Goal: Task Accomplishment & Management: Complete application form

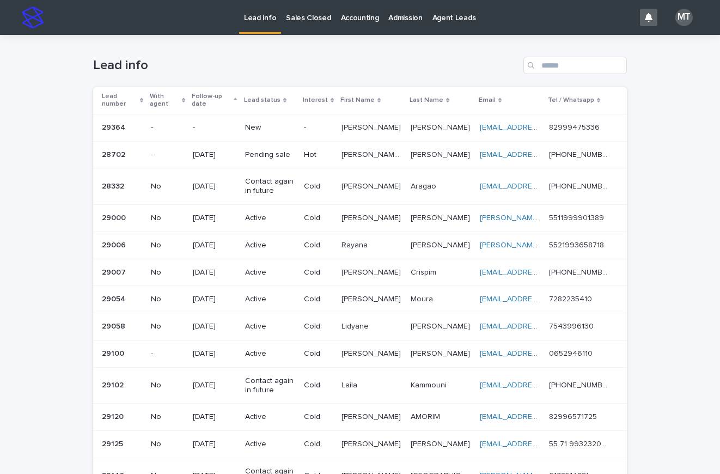
click at [259, 122] on div "New" at bounding box center [270, 126] width 50 height 11
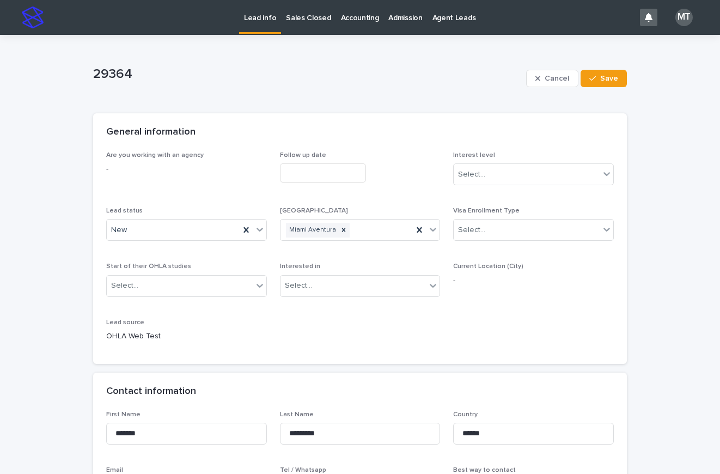
click at [302, 166] on input "text" at bounding box center [323, 172] width 86 height 19
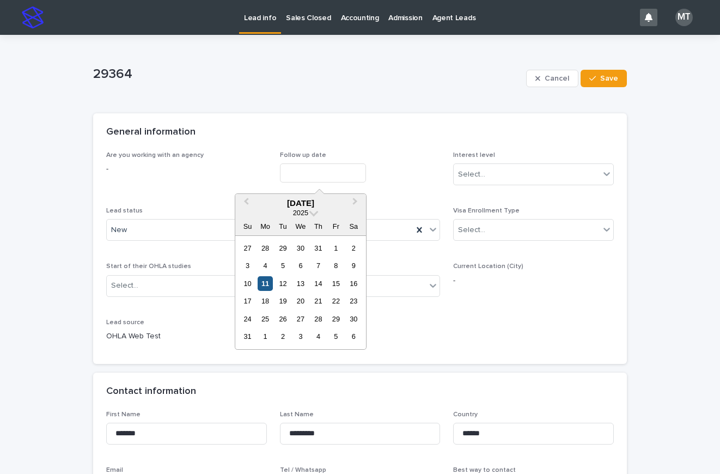
click at [268, 288] on div "11" at bounding box center [265, 283] width 15 height 15
type input "**********"
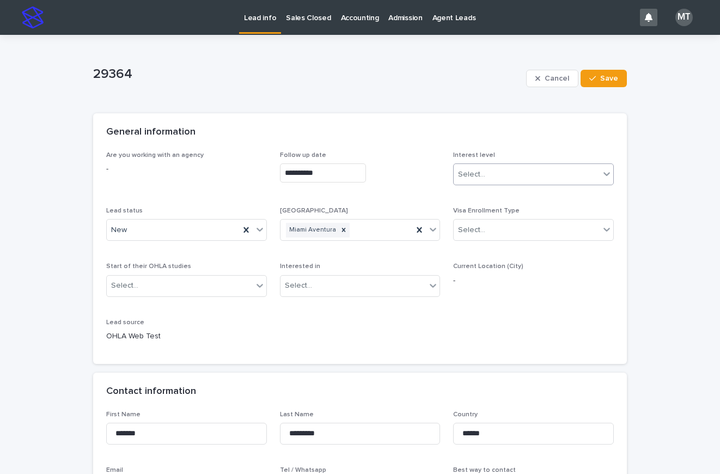
click at [505, 174] on div "Select..." at bounding box center [527, 175] width 146 height 18
click at [471, 232] on div "Cold" at bounding box center [530, 233] width 160 height 19
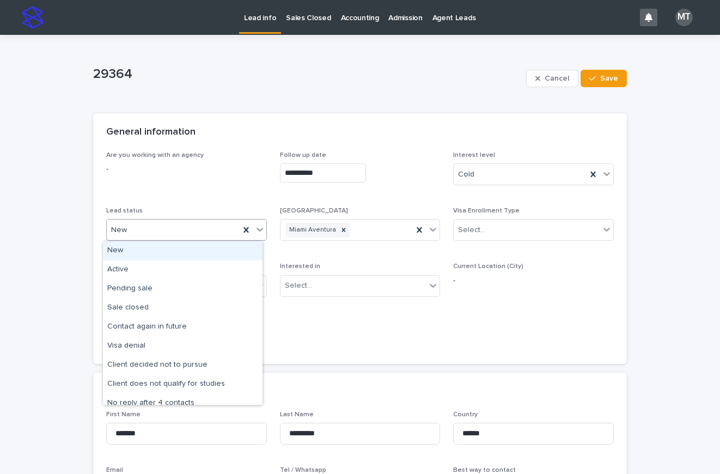
click at [185, 233] on div "New" at bounding box center [173, 230] width 133 height 18
click at [144, 270] on div "Active" at bounding box center [183, 269] width 160 height 19
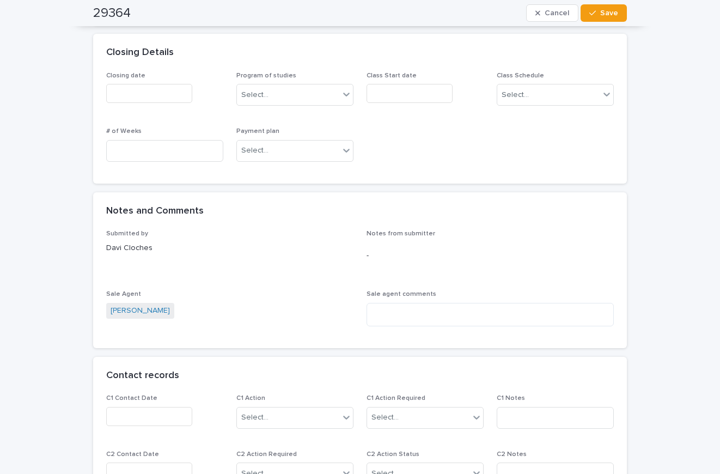
scroll to position [708, 0]
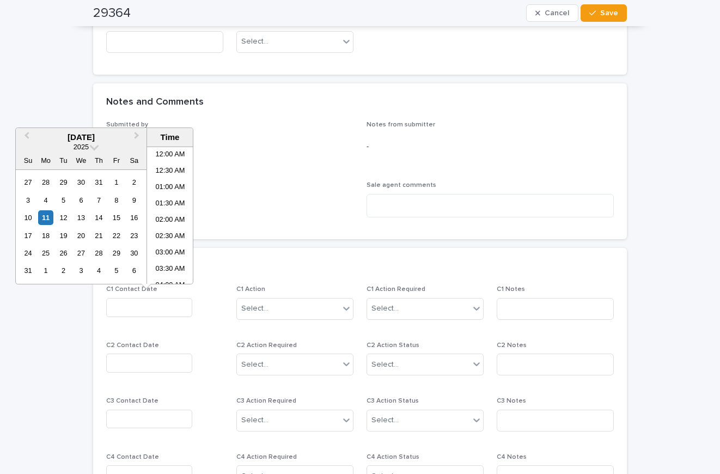
click at [150, 306] on input "text" at bounding box center [149, 307] width 86 height 19
click at [170, 227] on li "12:30 PM" at bounding box center [170, 231] width 46 height 16
type input "**********"
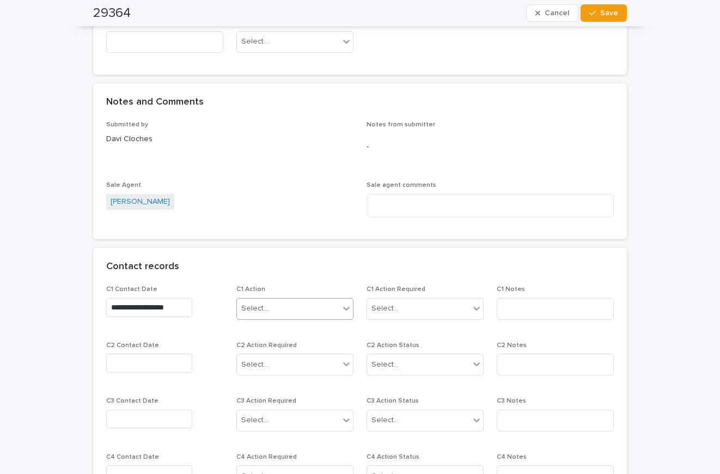
click at [303, 302] on div "Select..." at bounding box center [288, 309] width 102 height 18
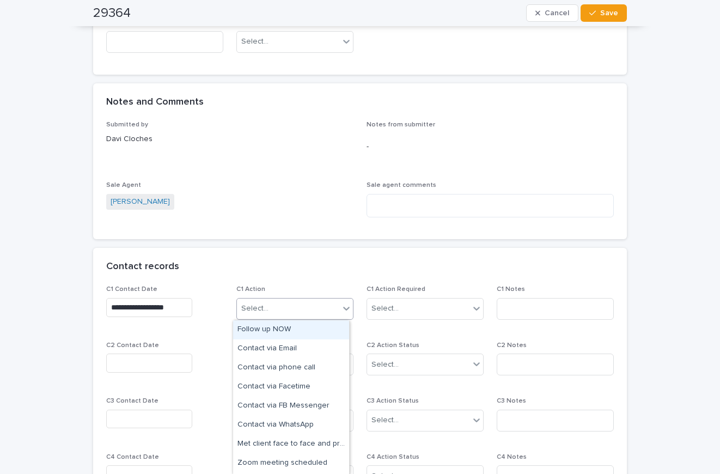
drag, startPoint x: 270, startPoint y: 340, endPoint x: 291, endPoint y: 333, distance: 22.4
click at [272, 331] on div "Follow up NOW" at bounding box center [291, 329] width 116 height 19
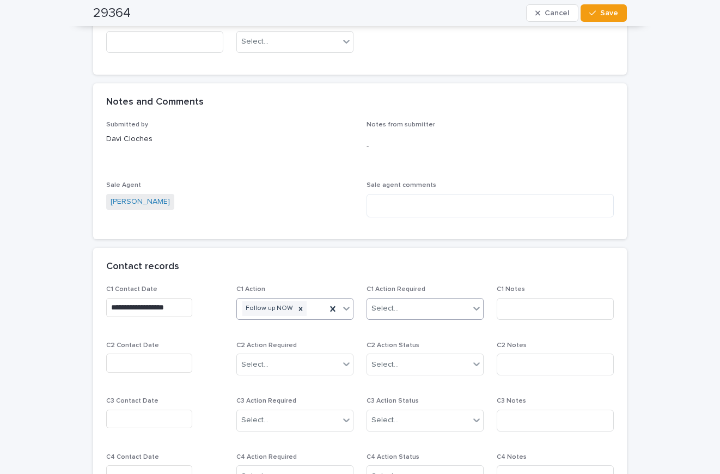
click at [377, 311] on div "Select..." at bounding box center [385, 308] width 27 height 11
drag, startPoint x: 398, startPoint y: 348, endPoint x: 488, endPoint y: 320, distance: 93.6
click at [399, 348] on div "Completed" at bounding box center [421, 348] width 116 height 19
drag, startPoint x: 512, startPoint y: 307, endPoint x: 533, endPoint y: 268, distance: 44.8
click at [515, 305] on input at bounding box center [555, 309] width 117 height 22
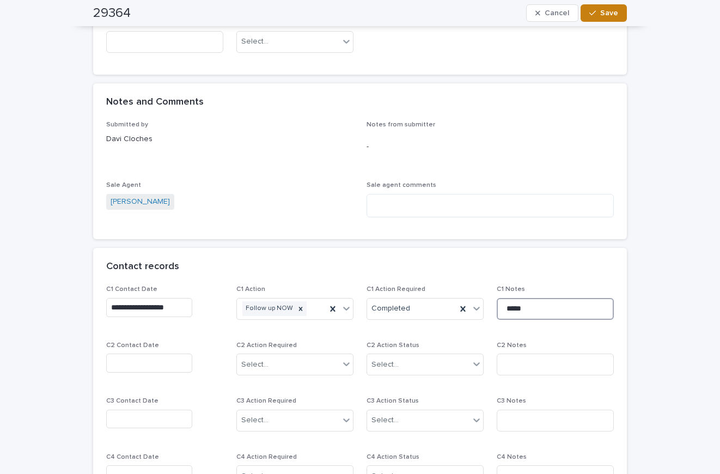
type input "*****"
click at [600, 17] on button "Save" at bounding box center [604, 12] width 46 height 17
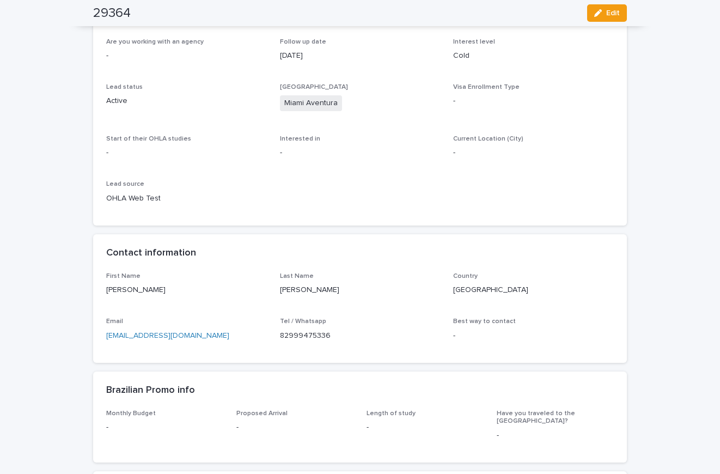
scroll to position [0, 0]
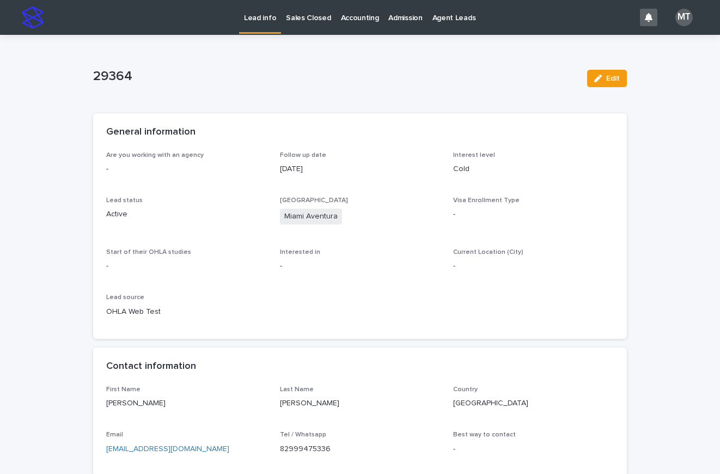
click at [254, 16] on p "Lead info" at bounding box center [260, 11] width 32 height 23
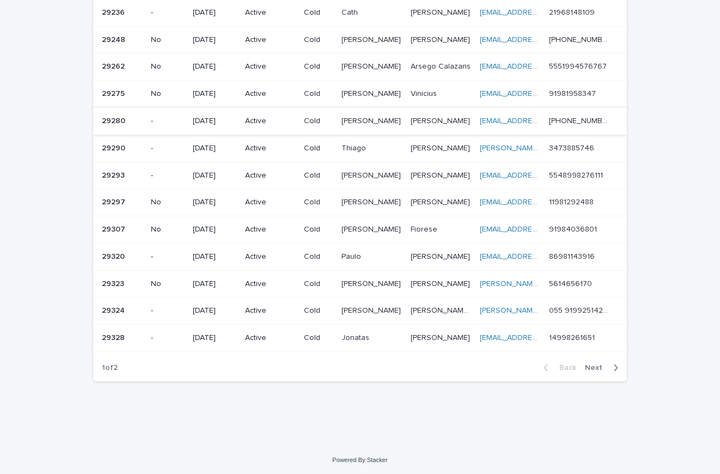
scroll to position [605, 0]
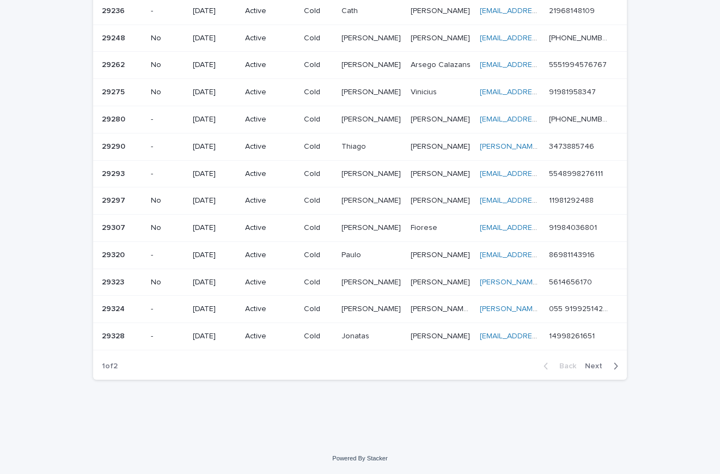
click at [597, 368] on span "Next" at bounding box center [597, 366] width 24 height 8
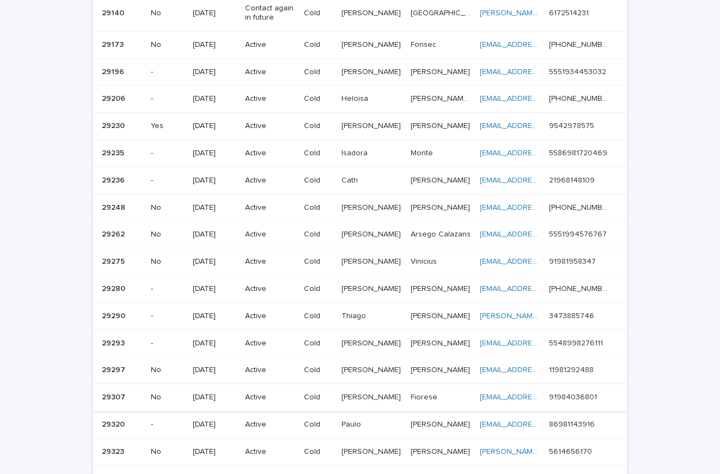
scroll to position [605, 0]
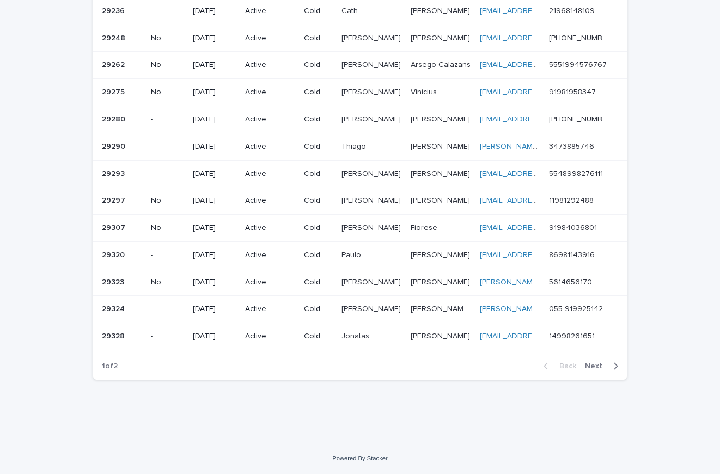
click at [588, 366] on span "Next" at bounding box center [597, 366] width 24 height 8
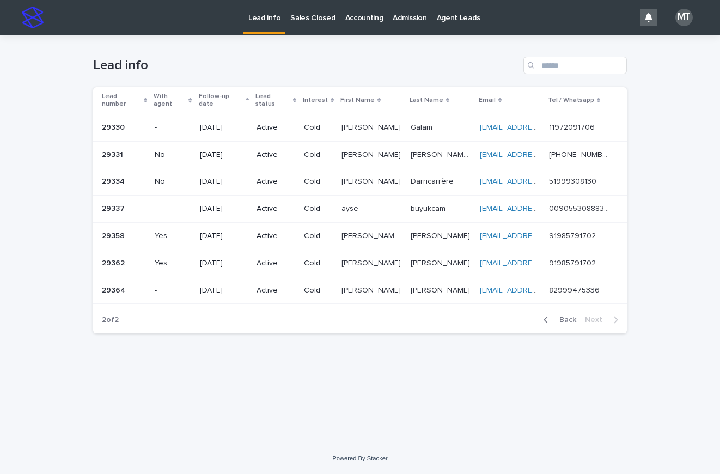
click at [307, 19] on p "Sales Closed" at bounding box center [312, 11] width 45 height 23
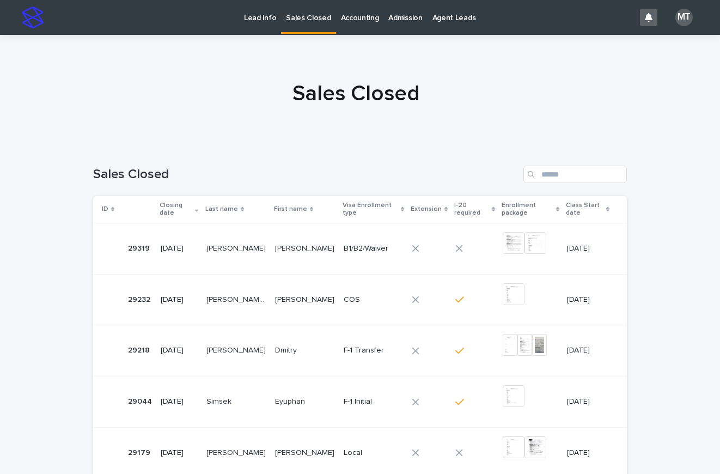
click at [257, 19] on p "Lead info" at bounding box center [260, 11] width 32 height 23
